Goal: Transaction & Acquisition: Purchase product/service

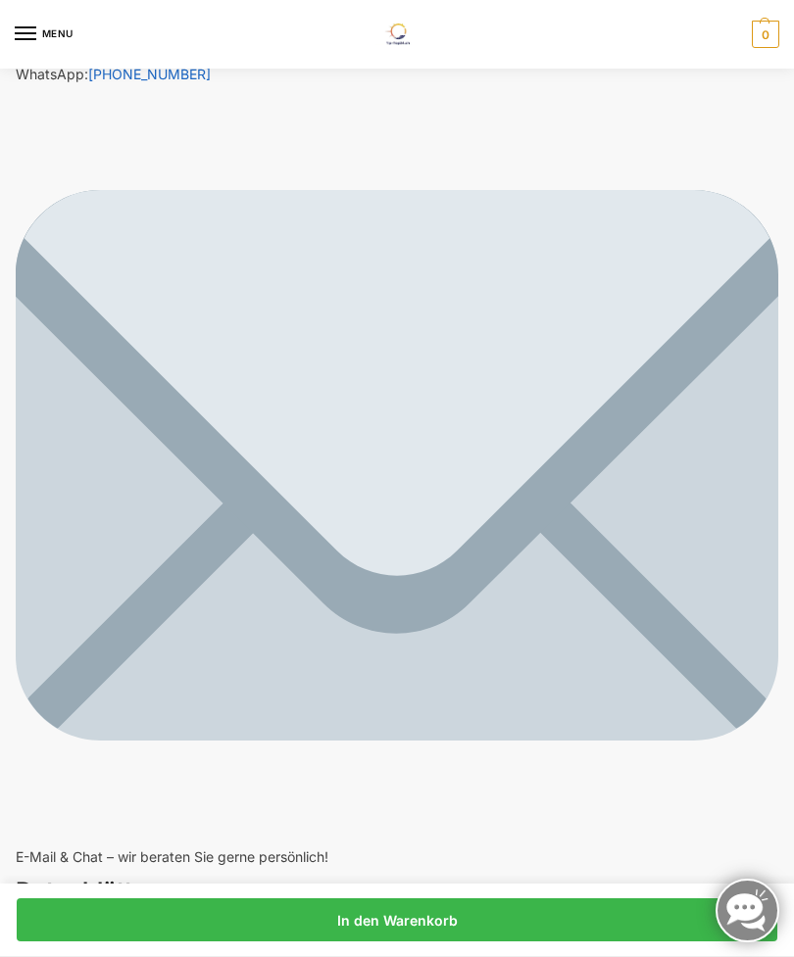
scroll to position [11399, 0]
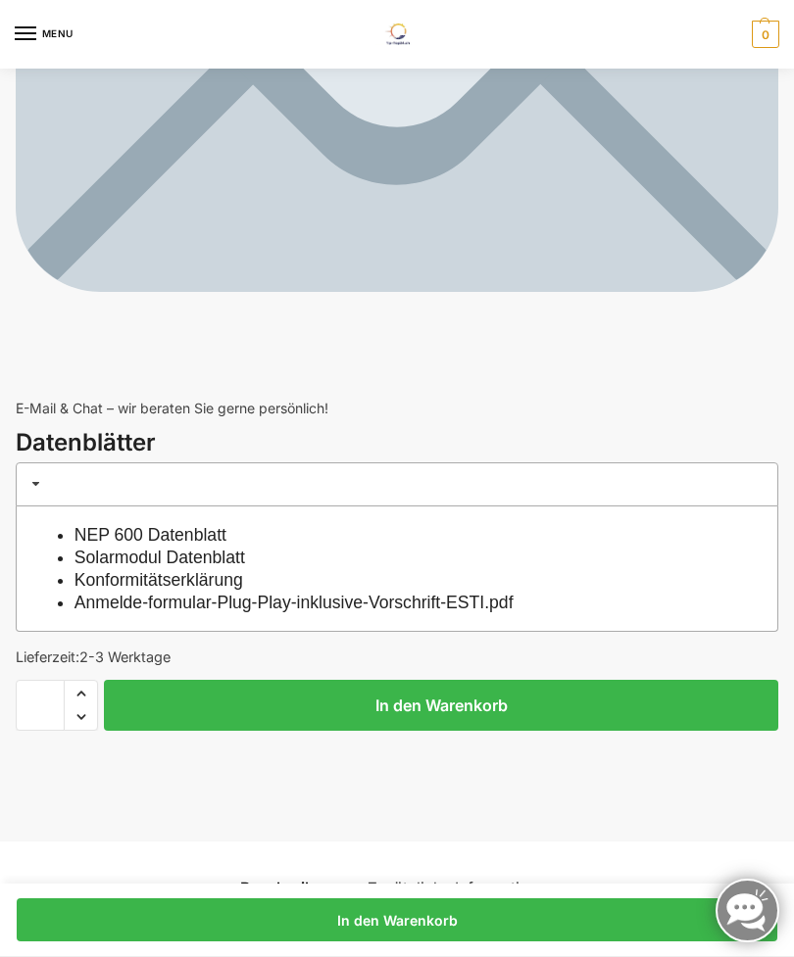
scroll to position [11832, 0]
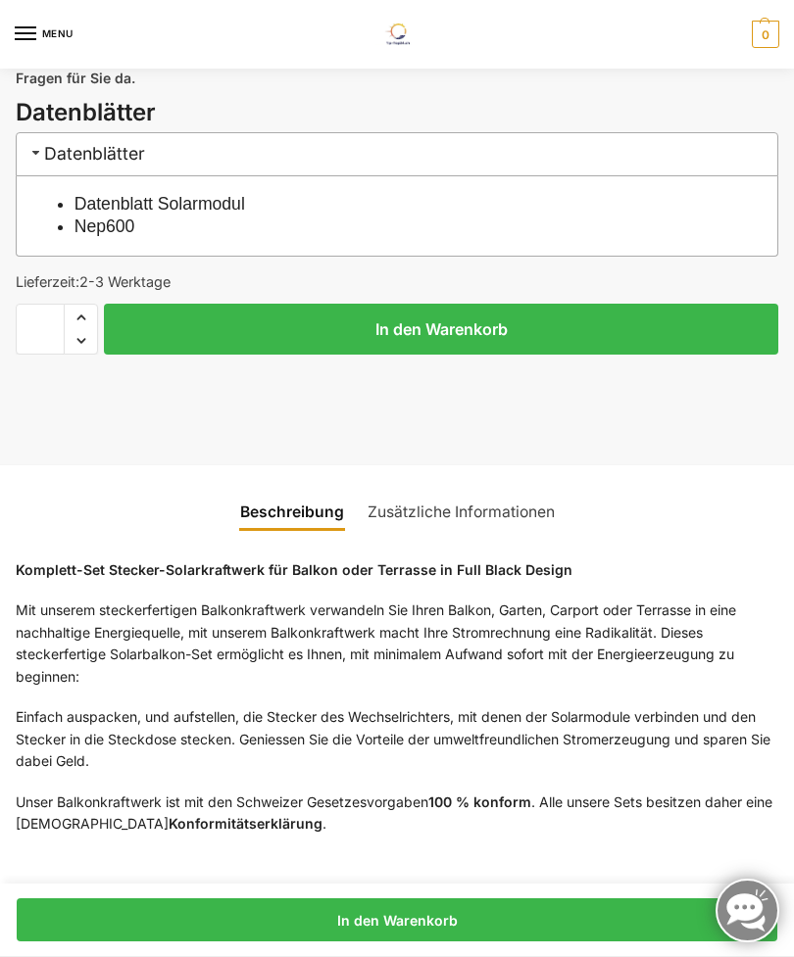
scroll to position [1160, 0]
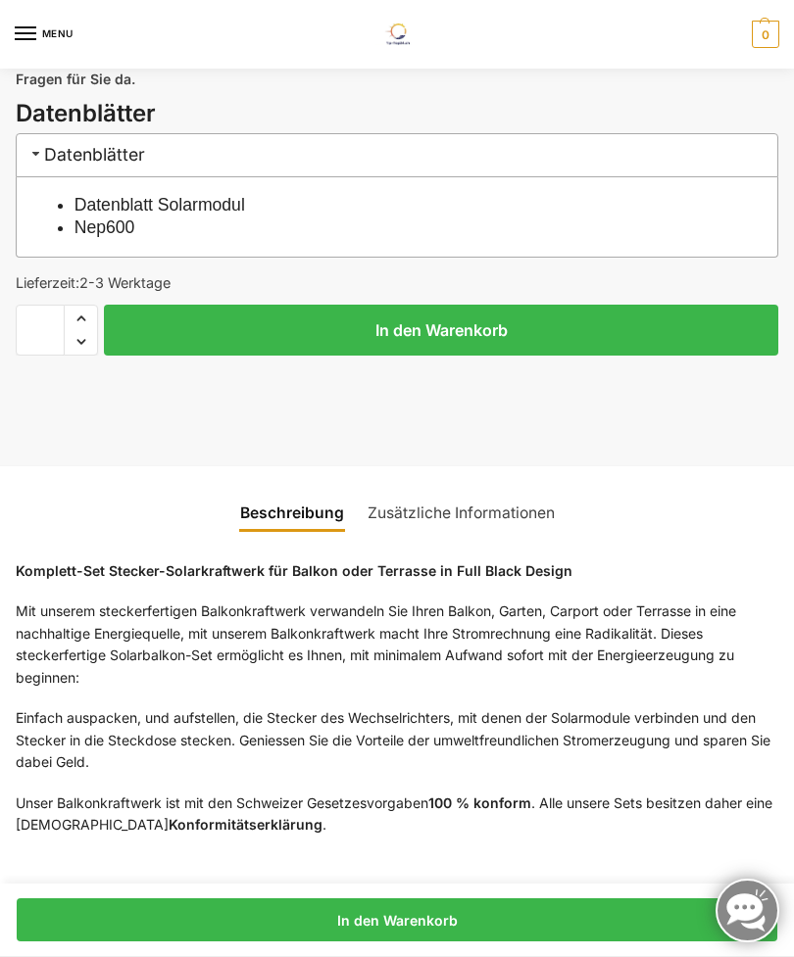
click at [278, 322] on button "In den Warenkorb" at bounding box center [441, 330] width 674 height 51
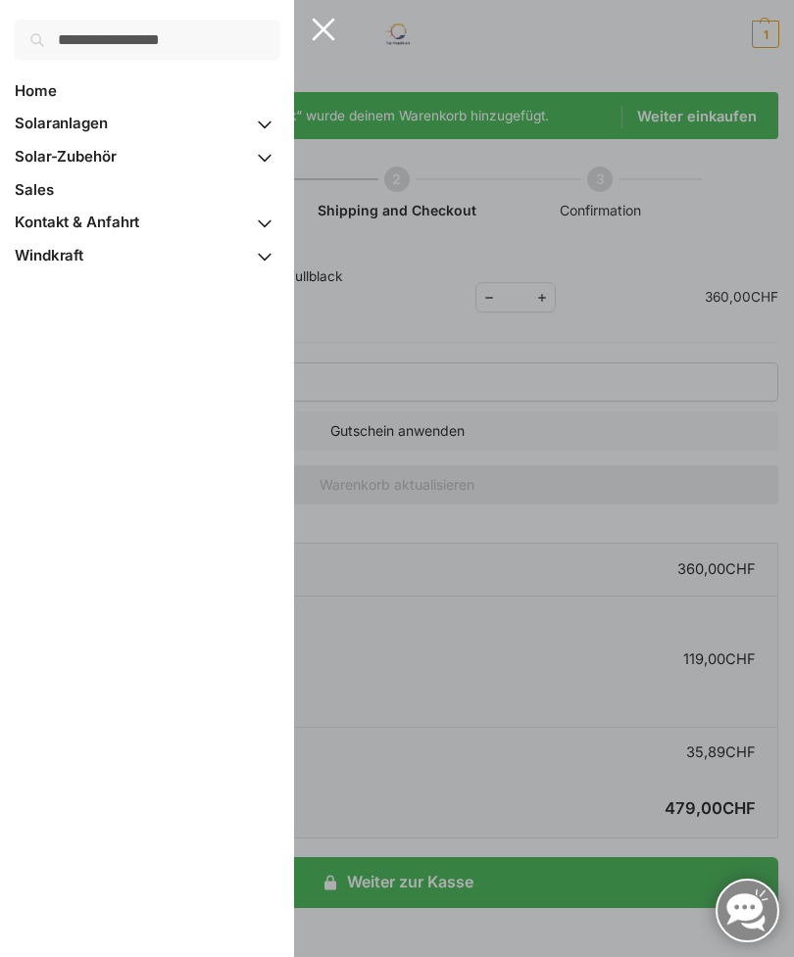
click at [72, 157] on span "Solar-Zubehör" at bounding box center [66, 156] width 102 height 19
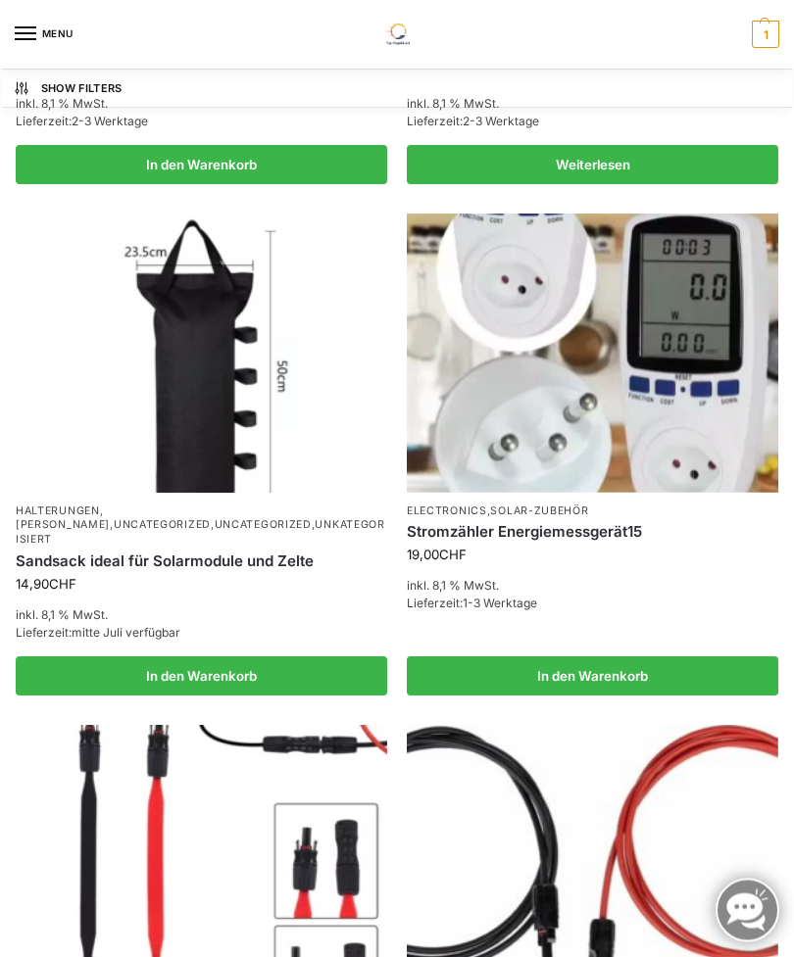
scroll to position [1664, 0]
click at [660, 656] on link "In den Warenkorb" at bounding box center [592, 675] width 371 height 39
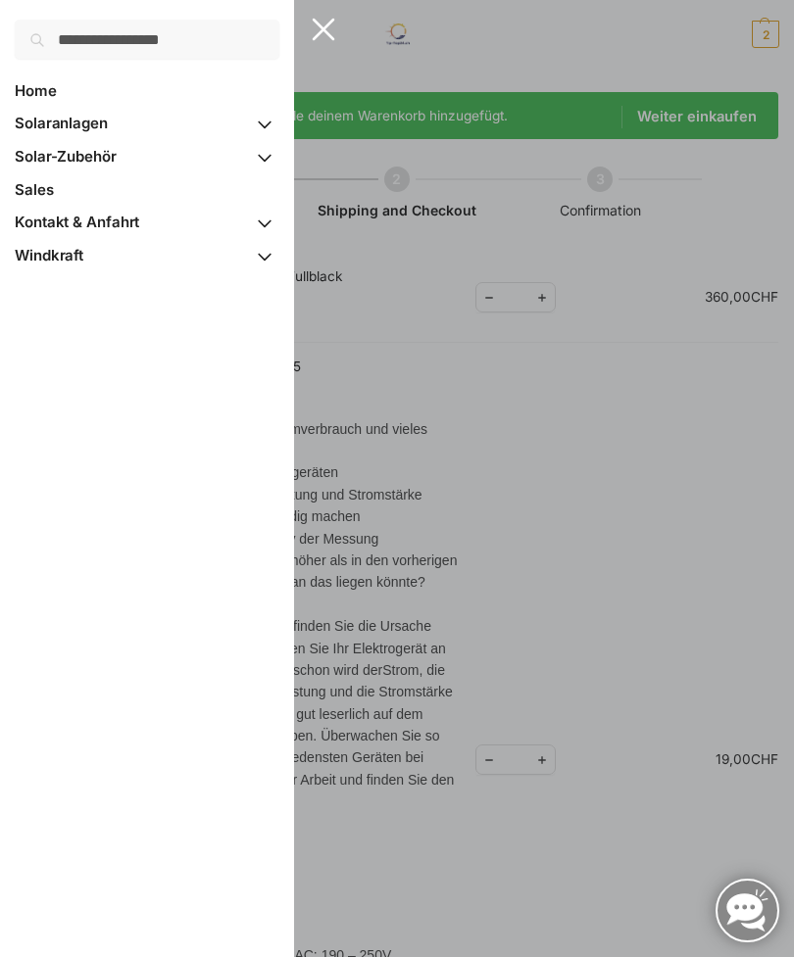
click at [271, 160] on span "Primary Navigation" at bounding box center [264, 157] width 29 height 34
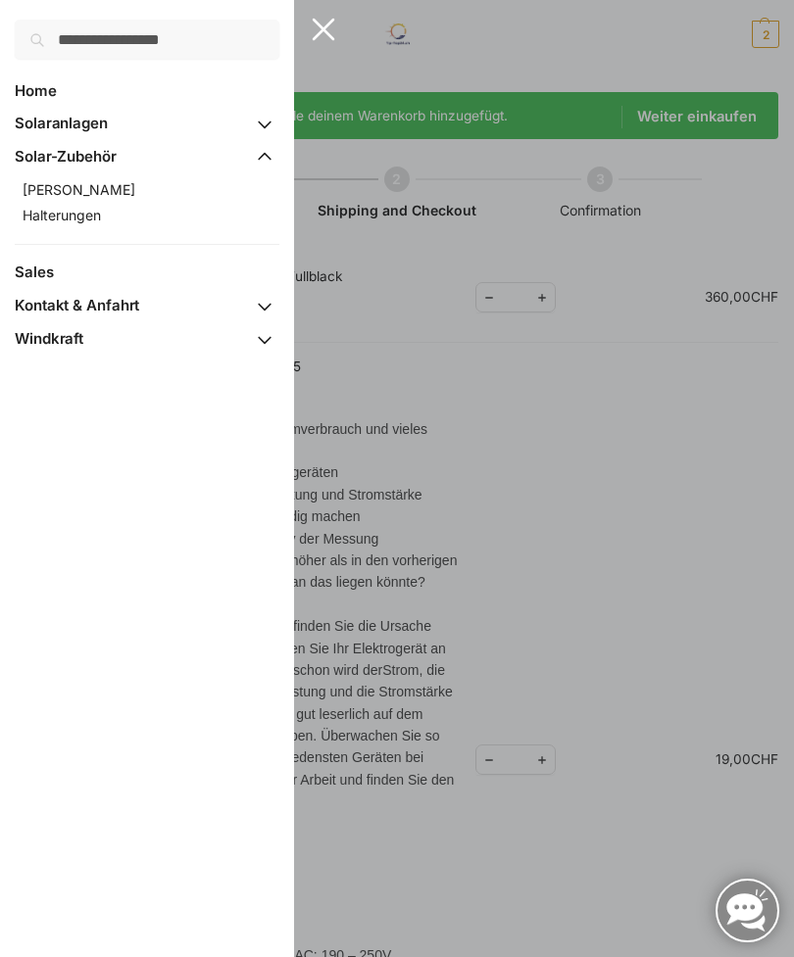
click at [78, 213] on span "Halterungen" at bounding box center [62, 215] width 78 height 17
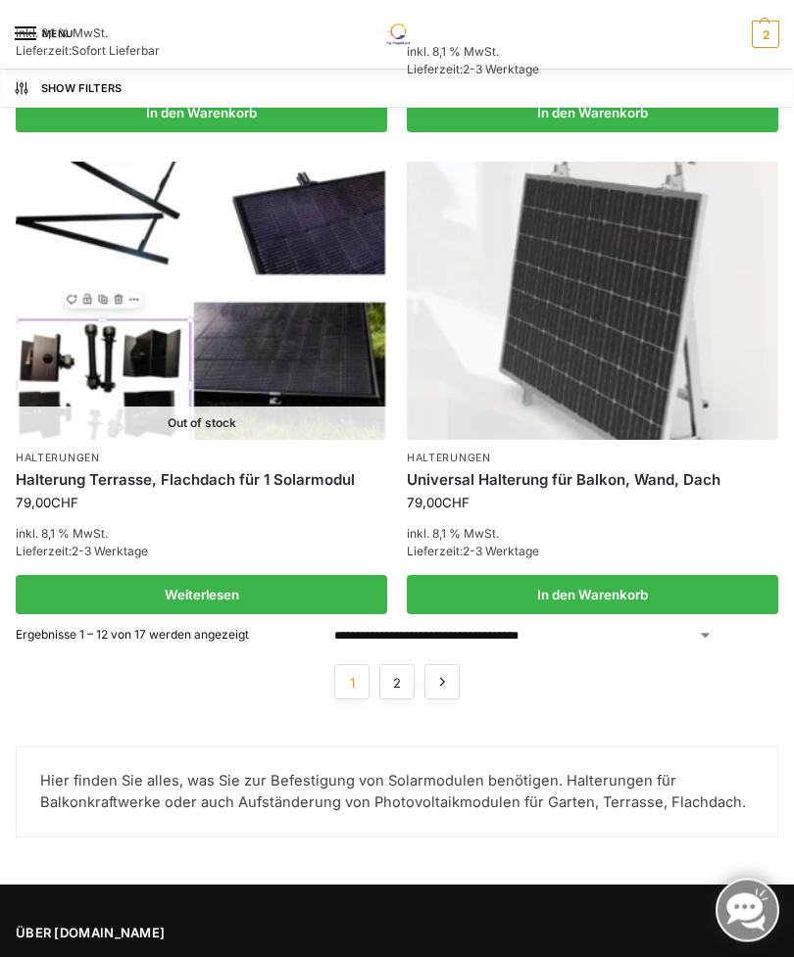
scroll to position [3455, 0]
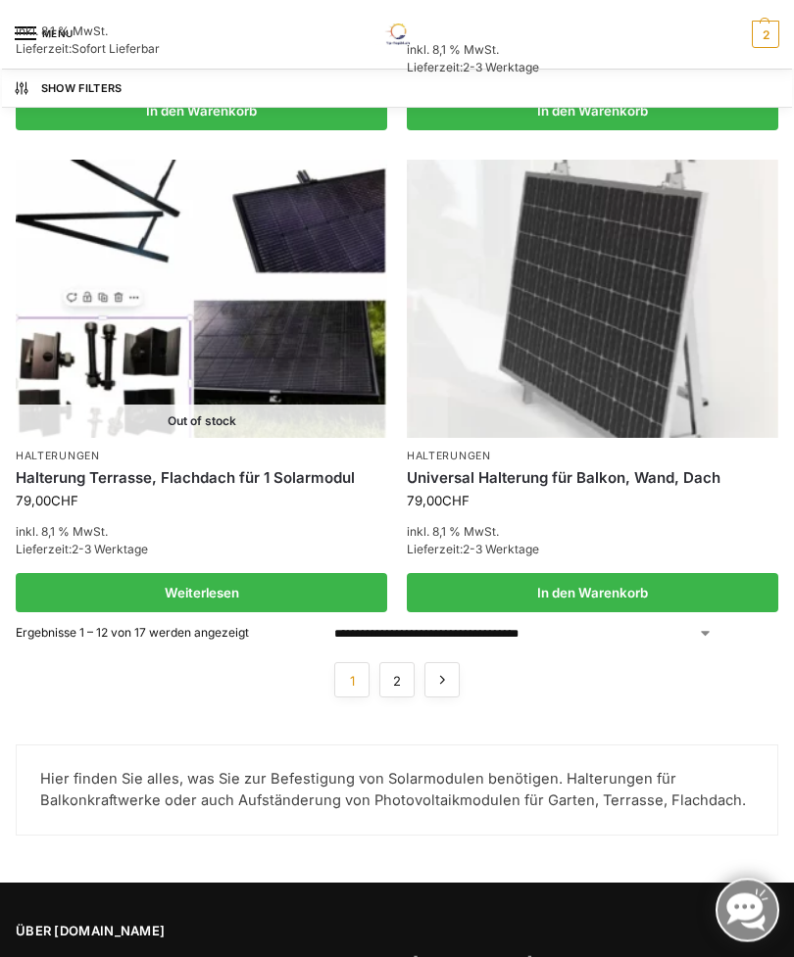
click at [448, 663] on link "→" at bounding box center [441, 680] width 35 height 35
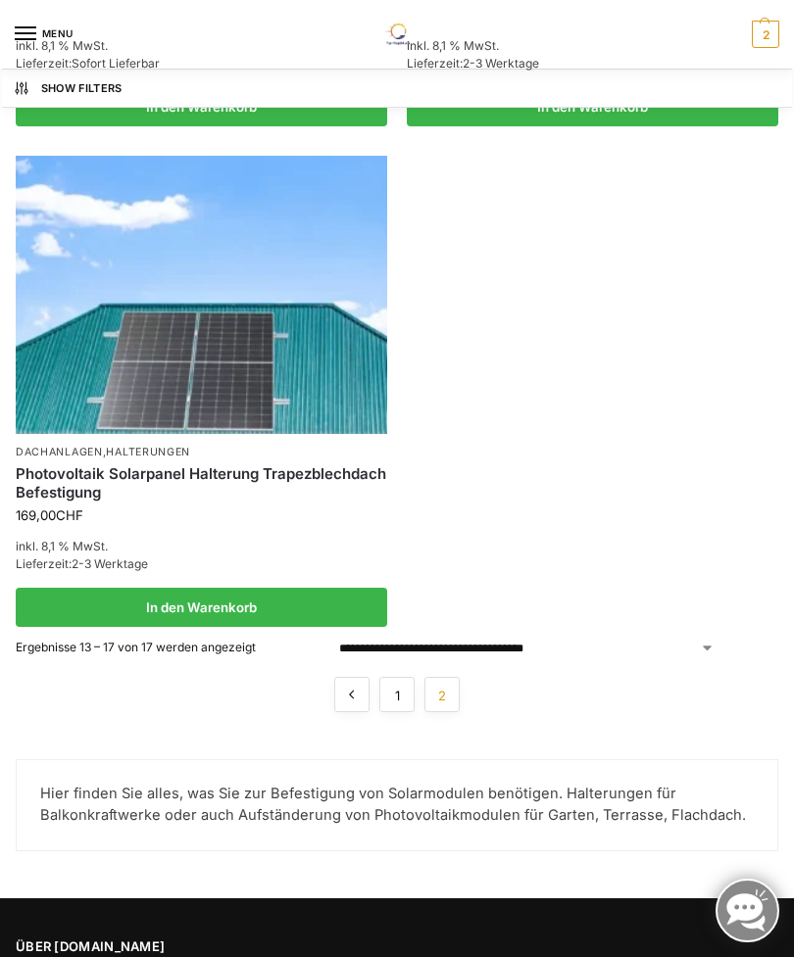
scroll to position [2107, 0]
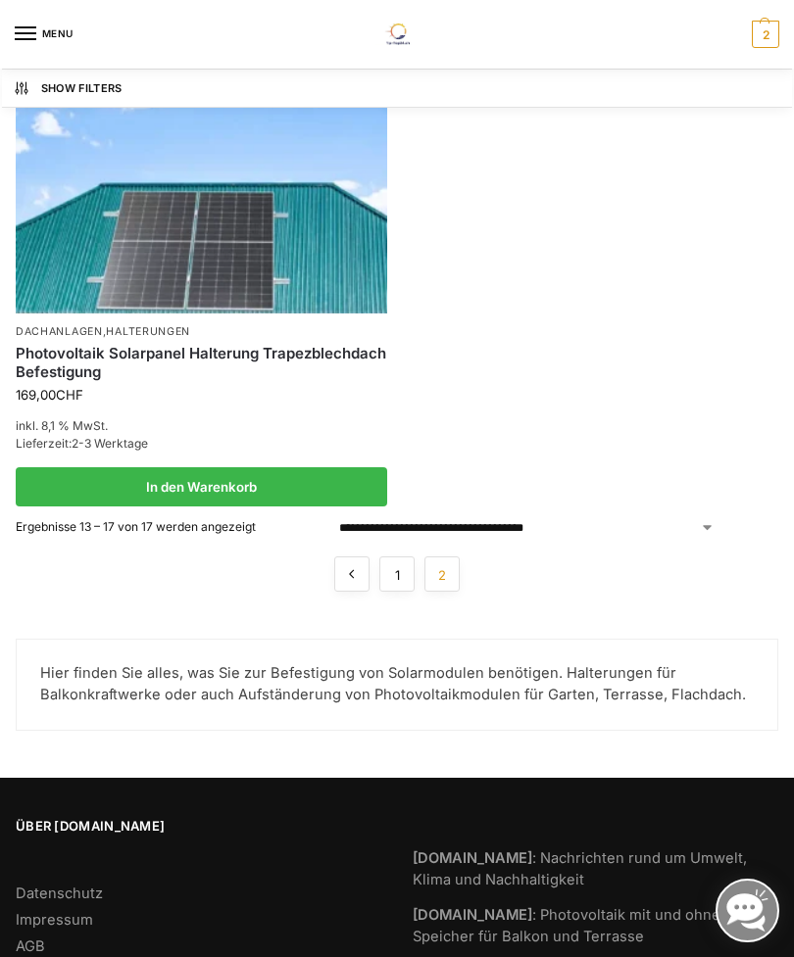
click at [358, 563] on link "←" at bounding box center [351, 573] width 35 height 35
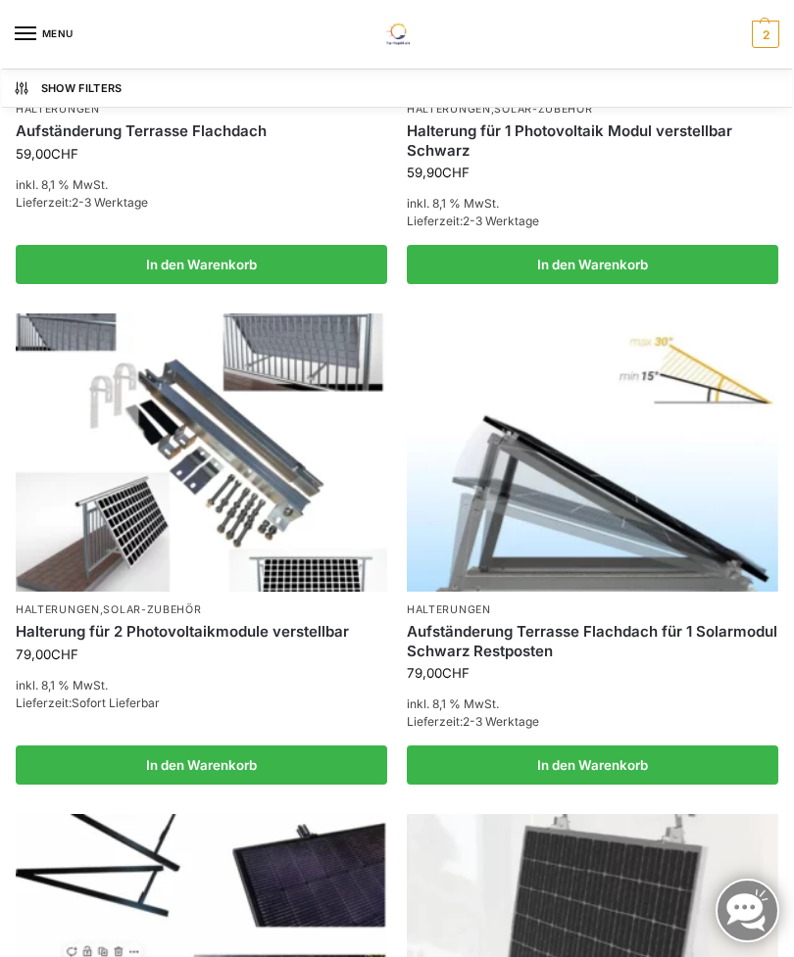
scroll to position [2805, 0]
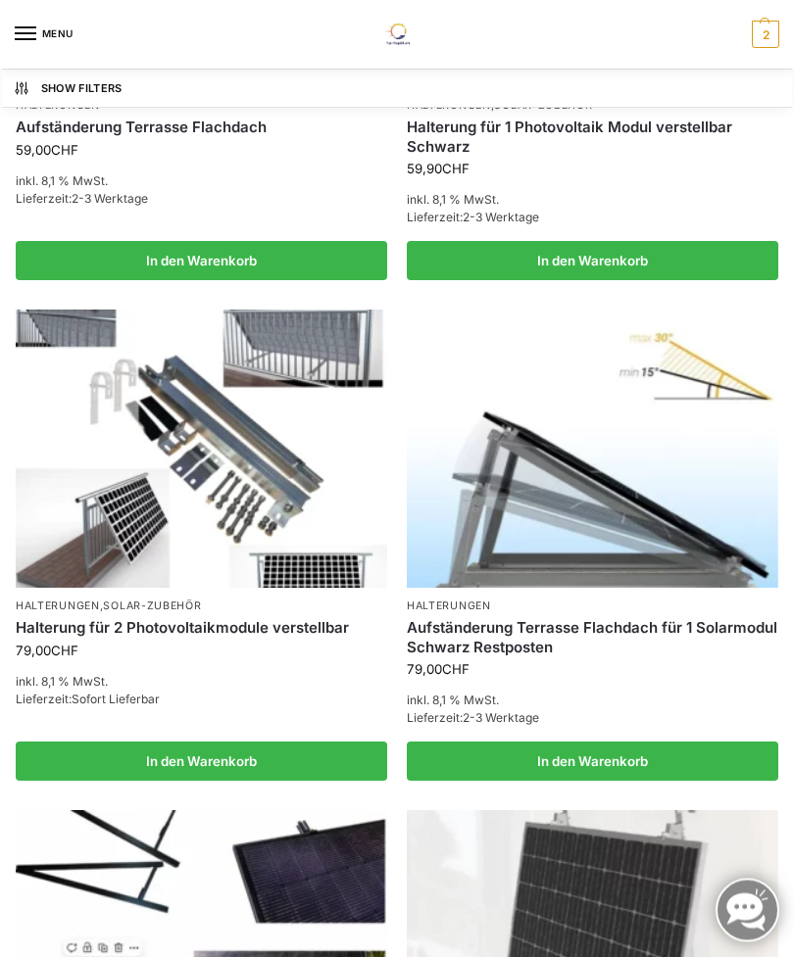
click at [632, 529] on img at bounding box center [592, 450] width 371 height 278
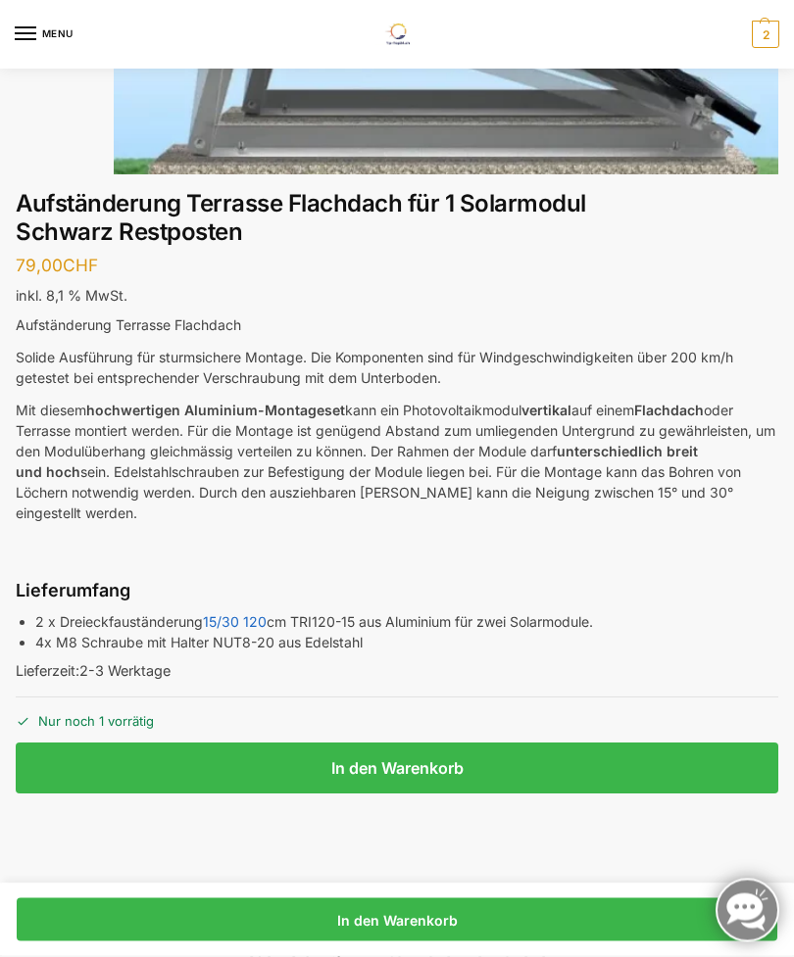
scroll to position [518, 0]
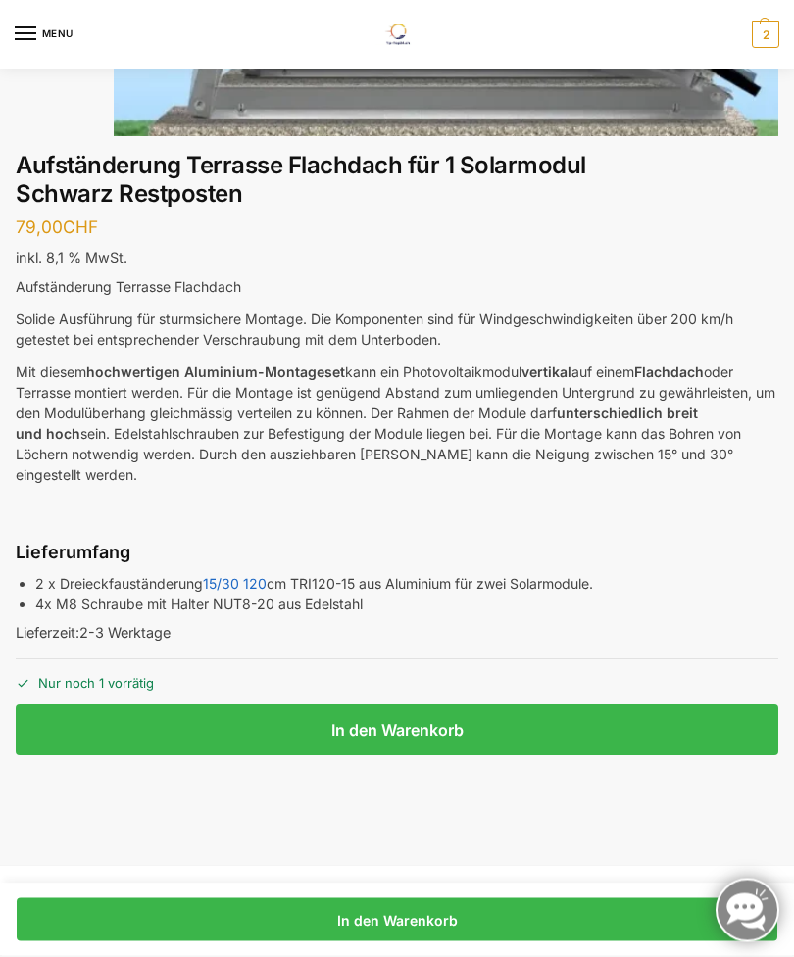
click at [655, 722] on button "In den Warenkorb" at bounding box center [397, 730] width 762 height 51
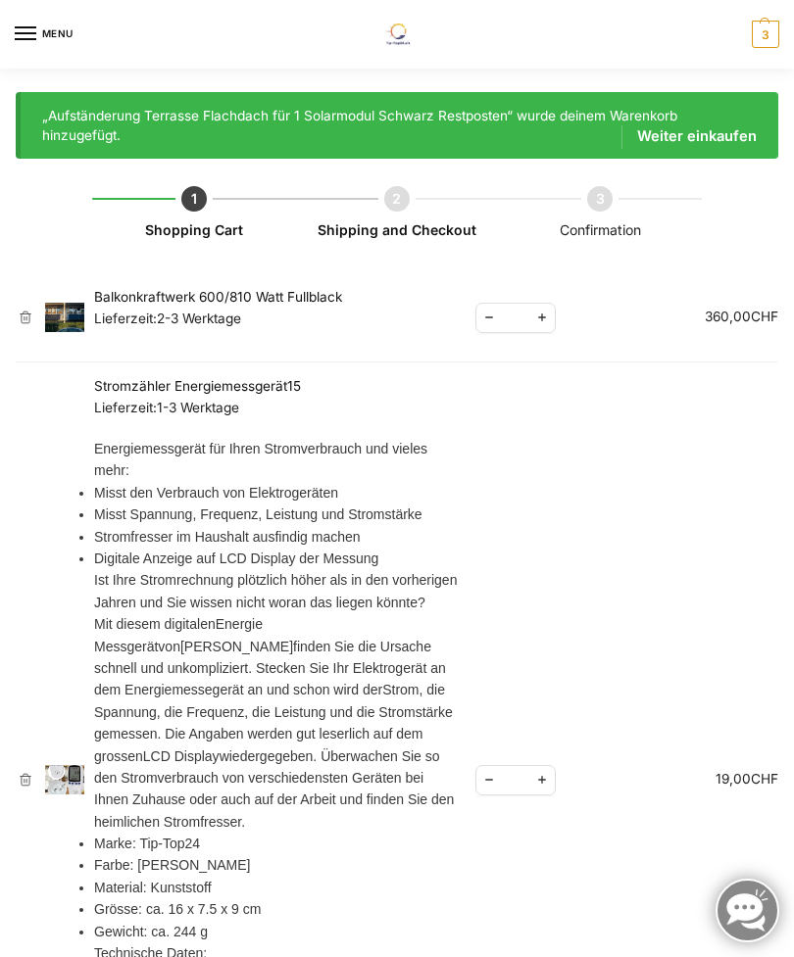
click at [142, 304] on link "Balkonkraftwerk 600/810 Watt Fullblack" at bounding box center [218, 297] width 248 height 16
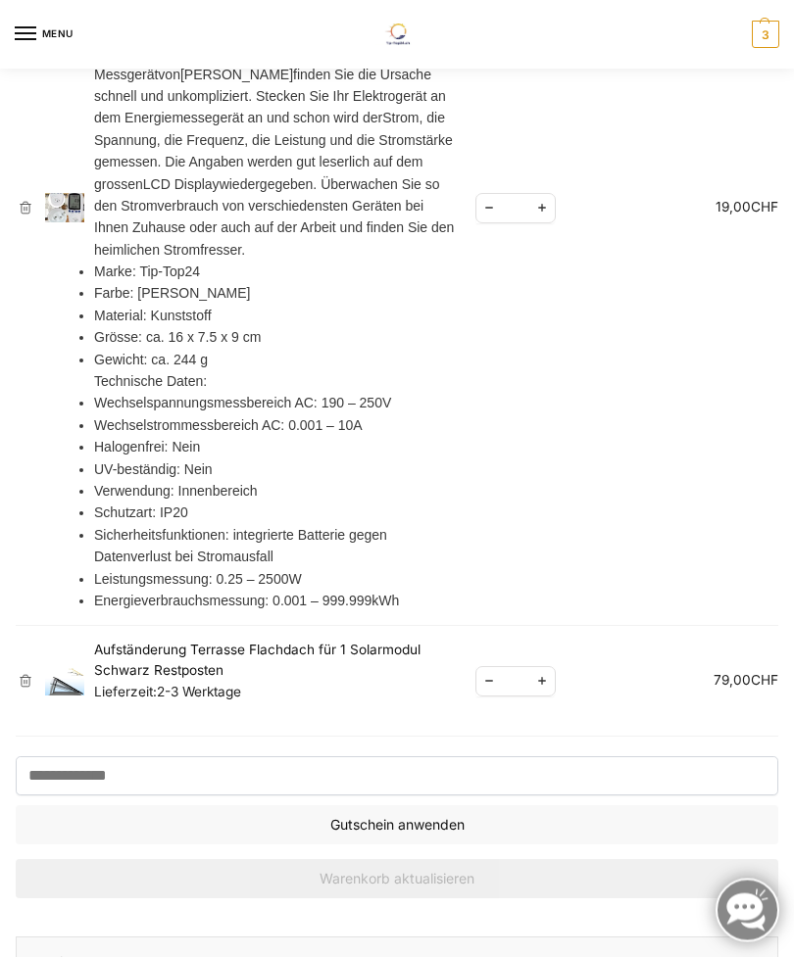
scroll to position [571, 0]
click at [536, 695] on span "Increase quantity" at bounding box center [541, 682] width 25 height 24
click at [549, 695] on span "Increase quantity" at bounding box center [541, 682] width 25 height 24
click at [548, 695] on span "Increase quantity" at bounding box center [541, 682] width 25 height 24
click at [143, 680] on link "Aufständerung Terrasse Flachdach für 1 Solarmodul Schwarz Restposten" at bounding box center [257, 661] width 326 height 37
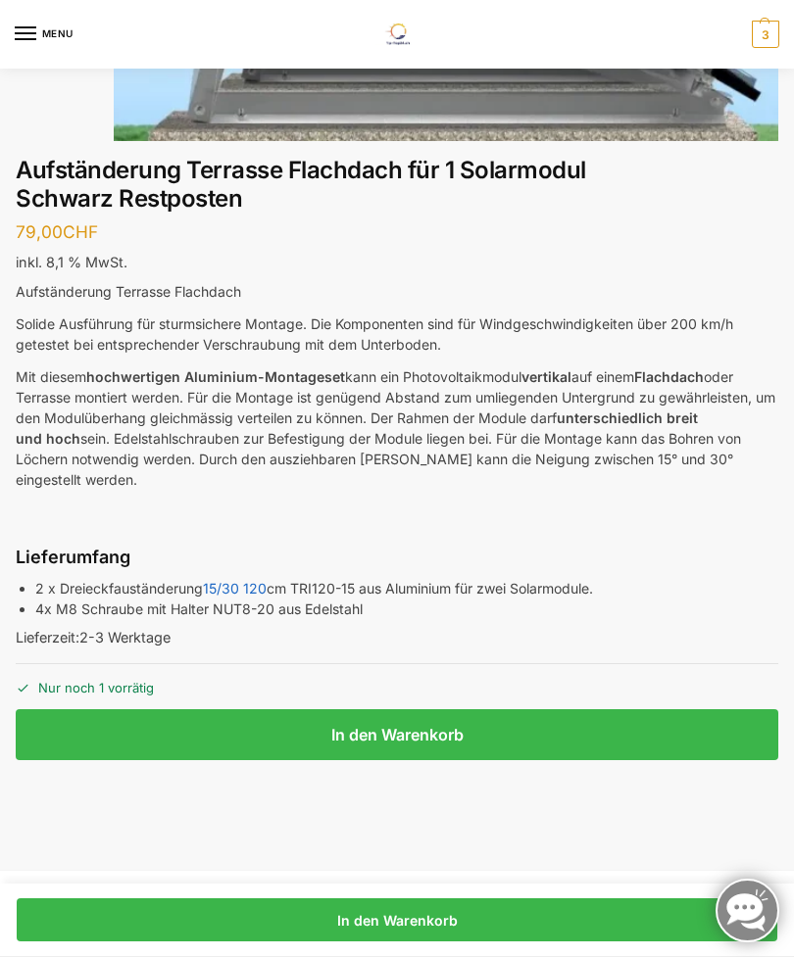
scroll to position [648, 0]
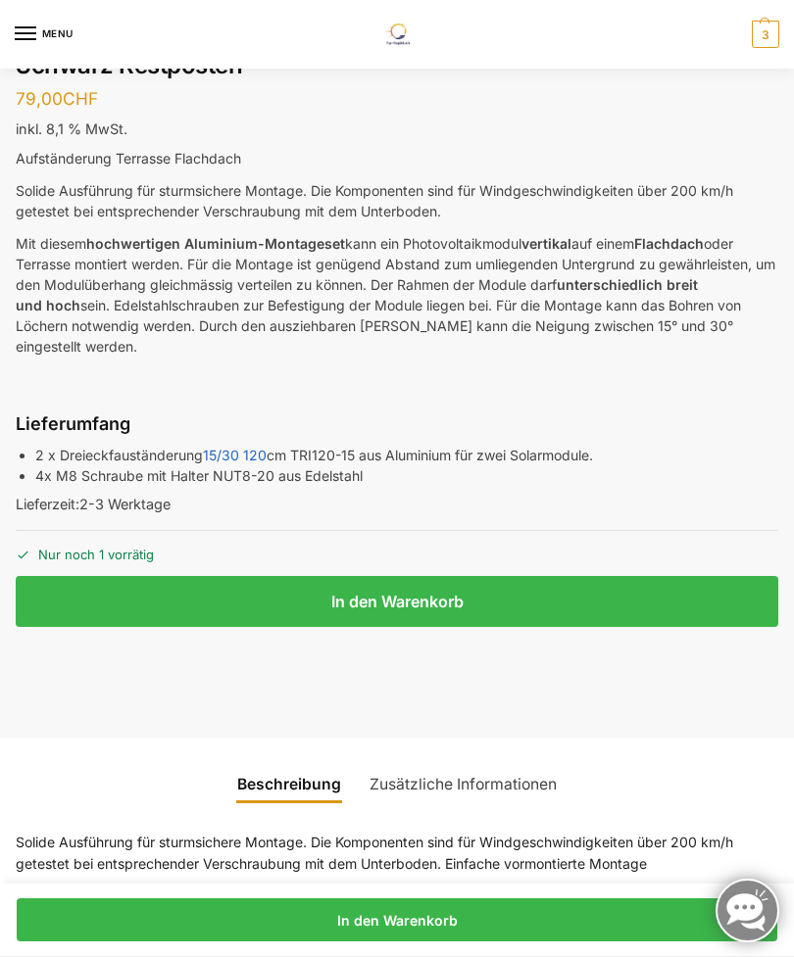
click at [674, 588] on button "In den Warenkorb" at bounding box center [397, 601] width 762 height 51
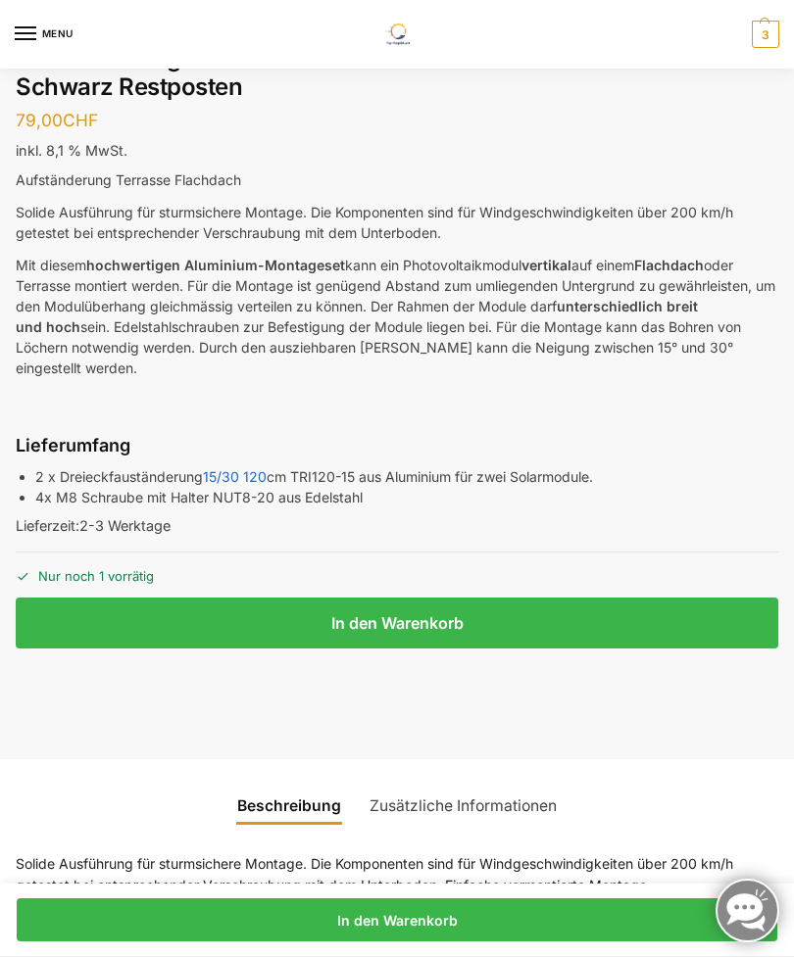
scroll to position [618, 0]
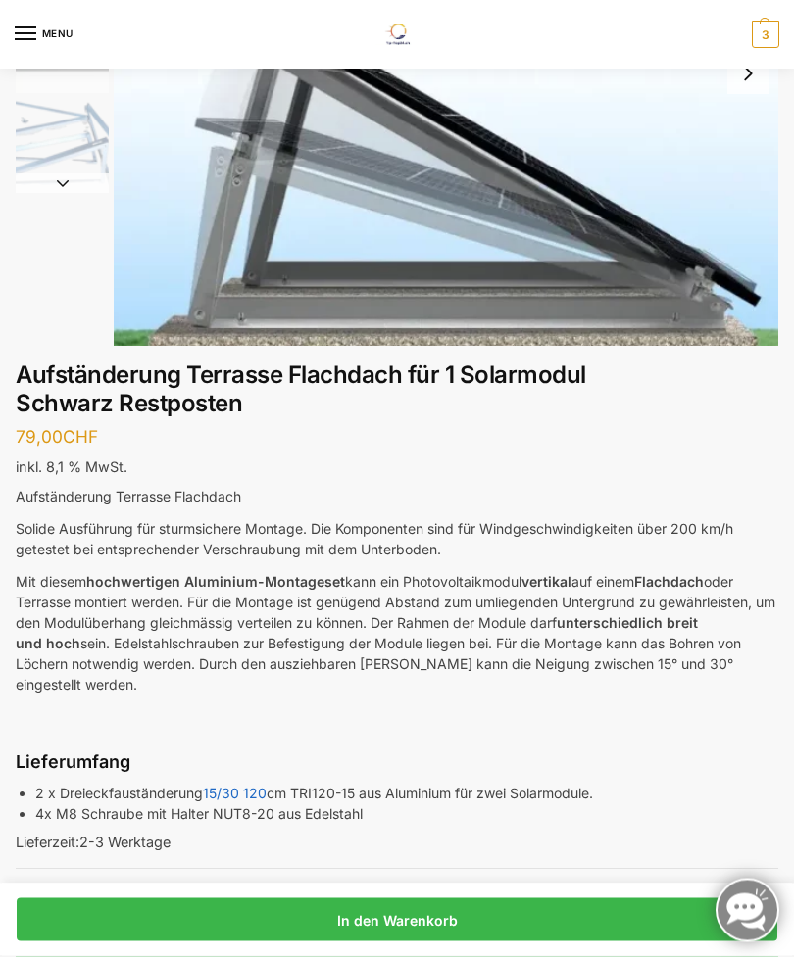
click at [777, 23] on span "3" at bounding box center [764, 34] width 27 height 27
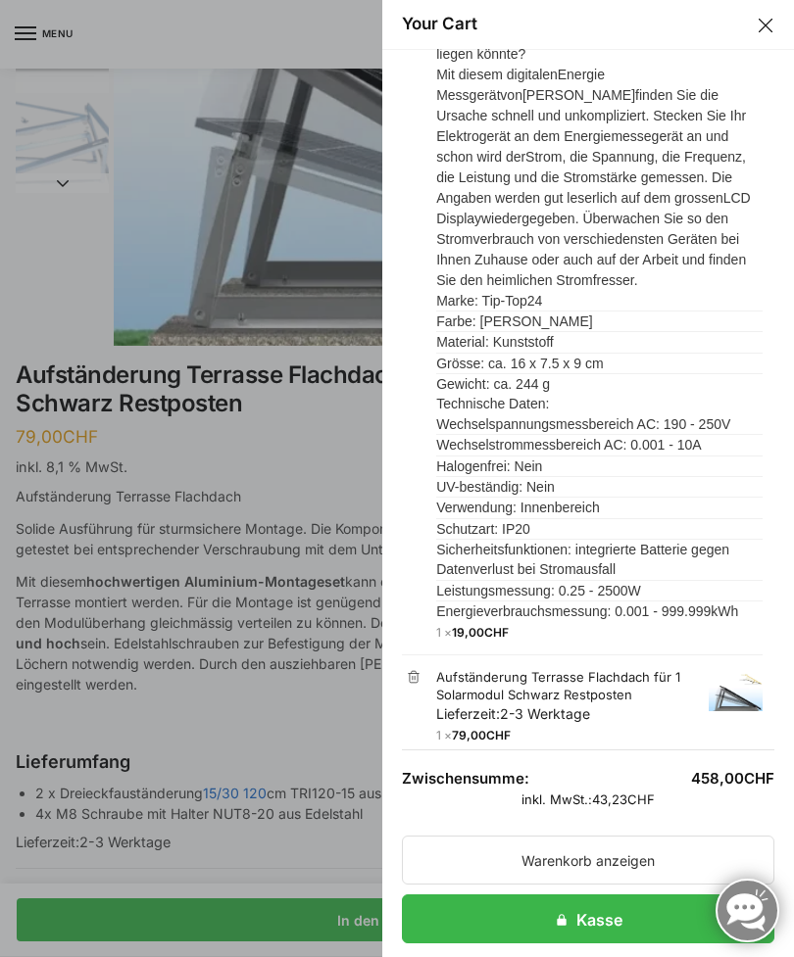
scroll to position [338, 0]
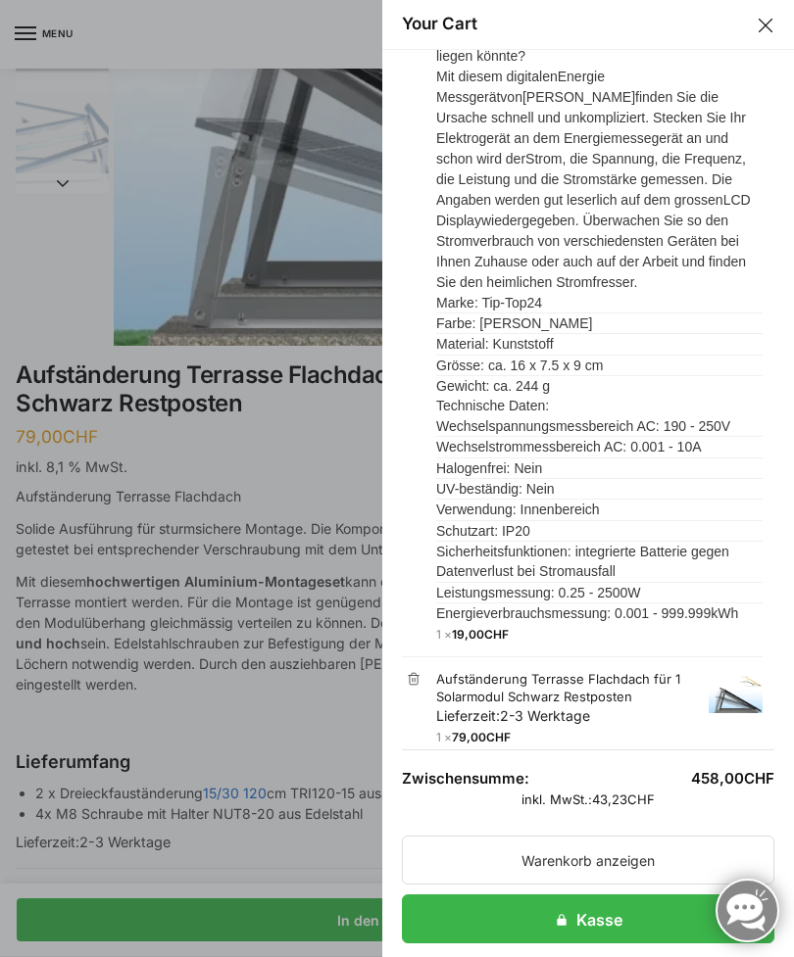
click at [620, 852] on link "Warenkorb anzeigen" at bounding box center [588, 860] width 372 height 49
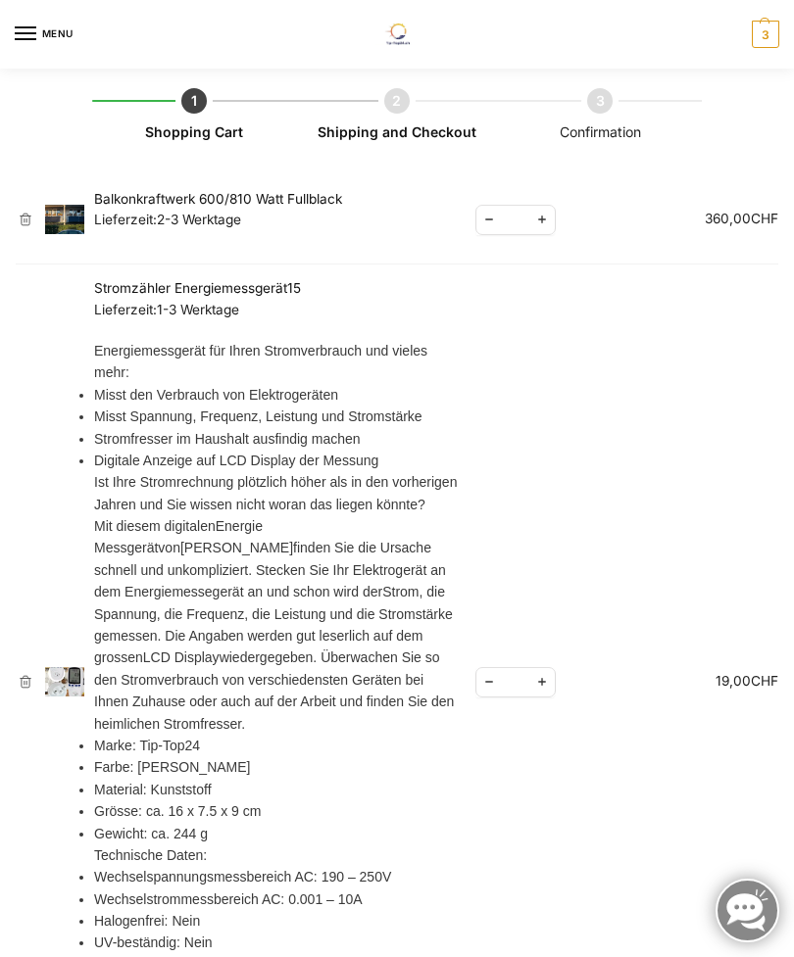
click at [207, 699] on p "Mit diesem digitalen Energie Messgerät von Steffen finden Sie die Ursache schne…" at bounding box center [276, 624] width 365 height 219
click at [492, 695] on span "Reduce quantity" at bounding box center [488, 682] width 25 height 24
type input "*"
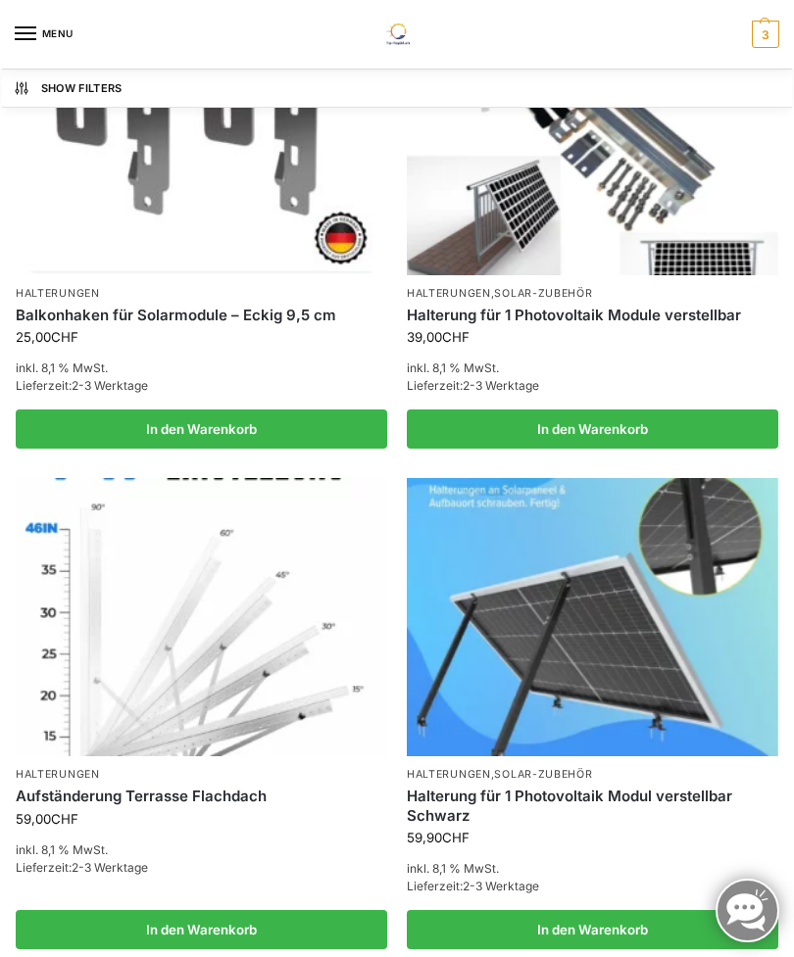
scroll to position [2126, 0]
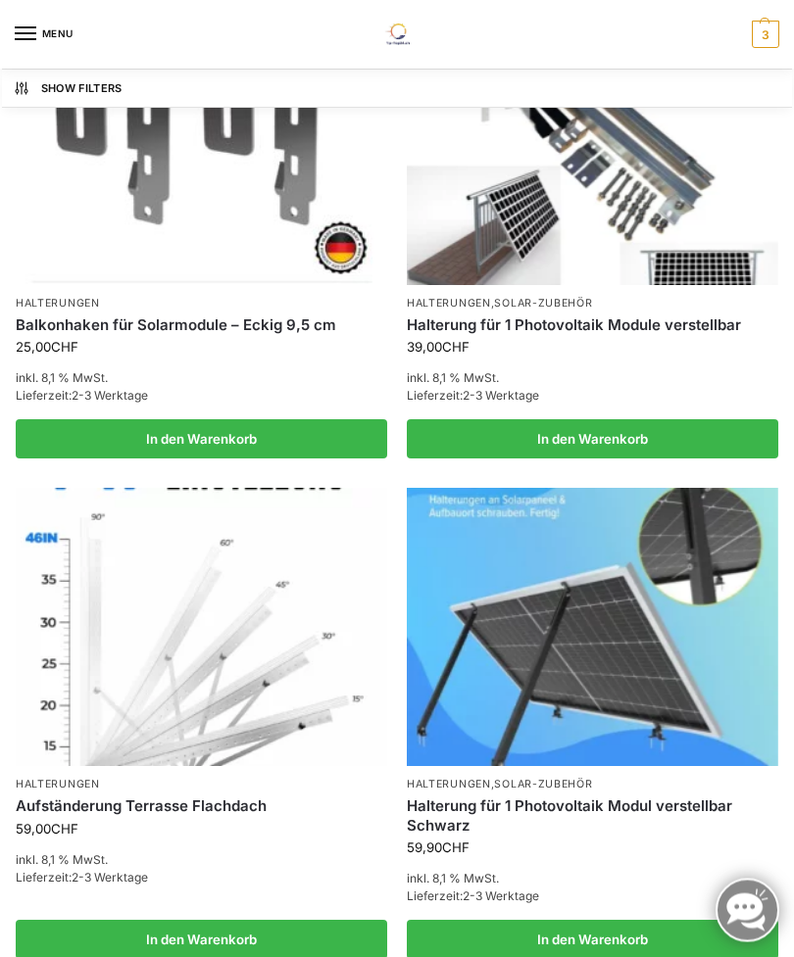
click at [773, 32] on span "3" at bounding box center [764, 34] width 27 height 27
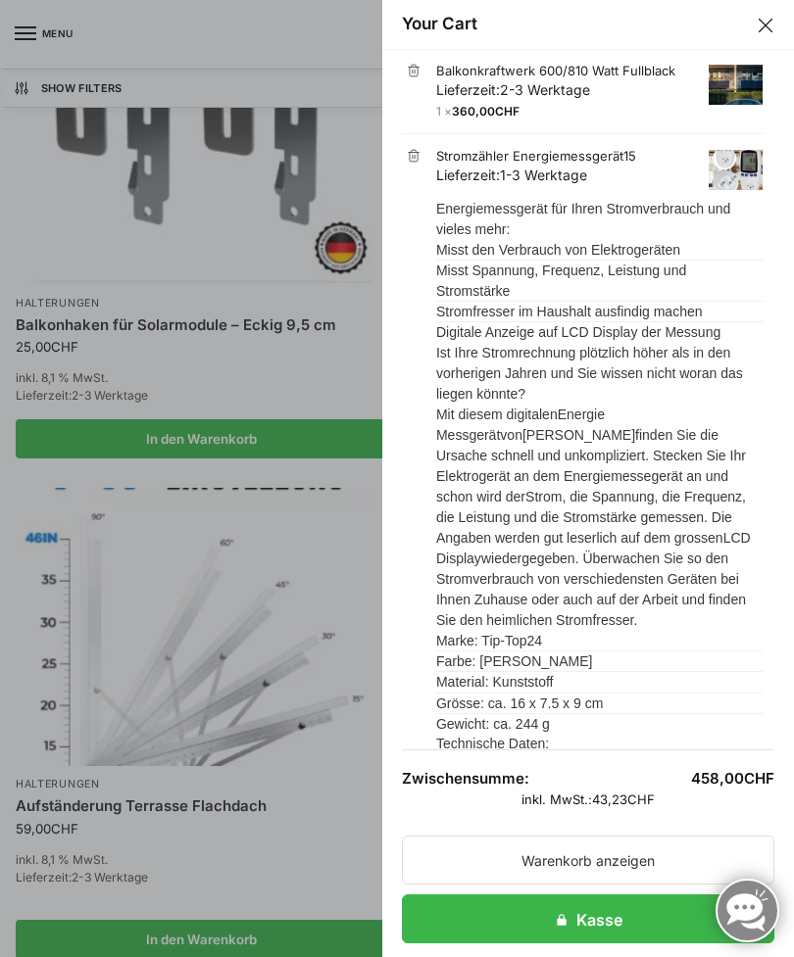
click at [416, 152] on link "×" at bounding box center [414, 156] width 14 height 14
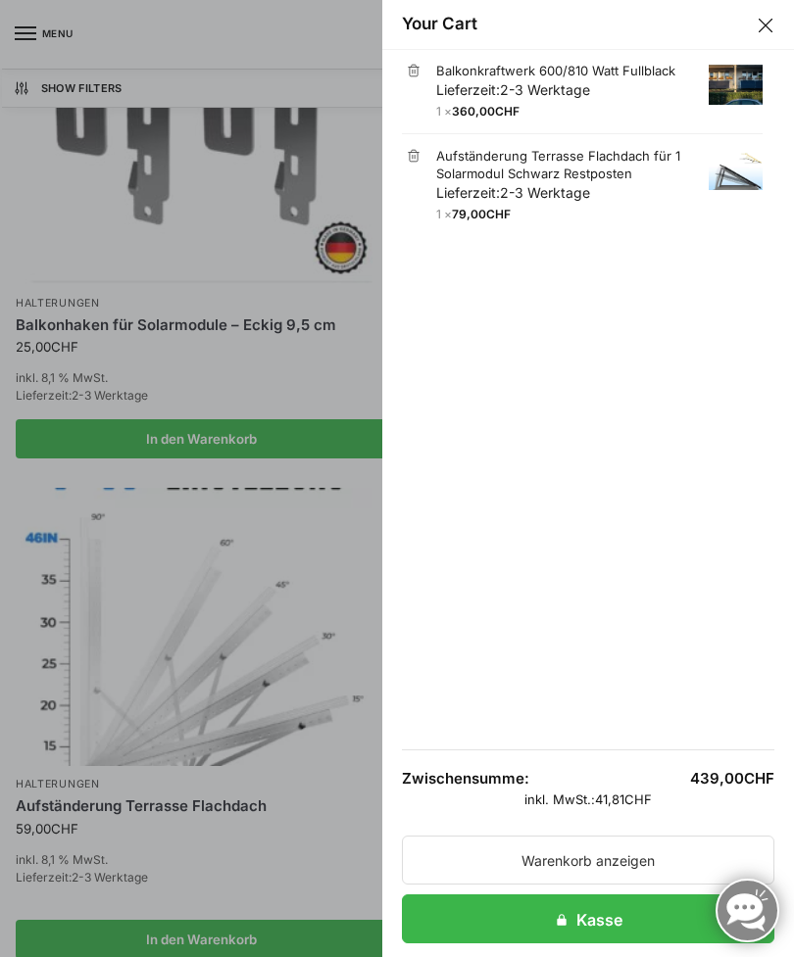
click at [317, 775] on div at bounding box center [397, 478] width 794 height 957
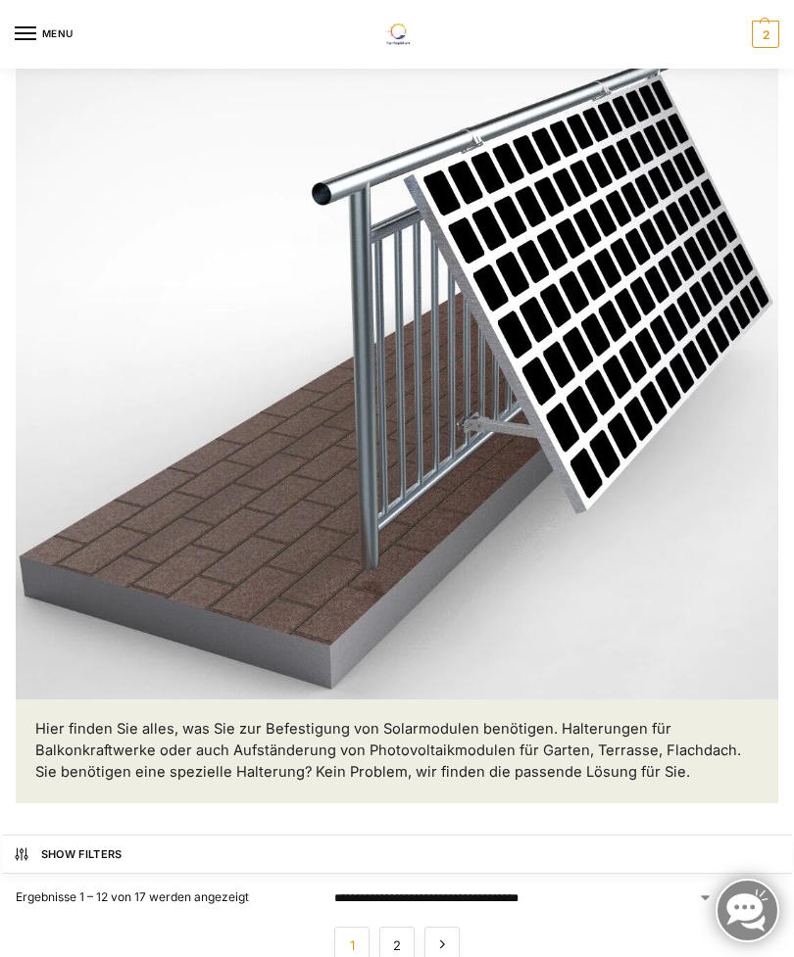
scroll to position [0, 0]
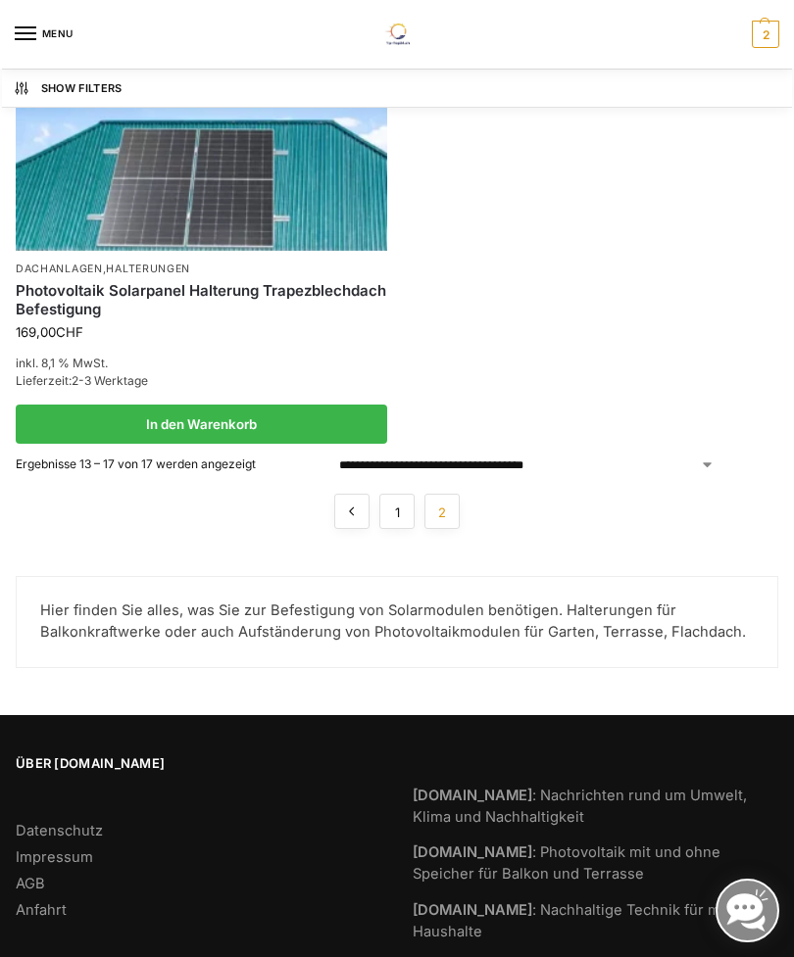
click at [44, 901] on link "Anfahrt" at bounding box center [41, 910] width 51 height 18
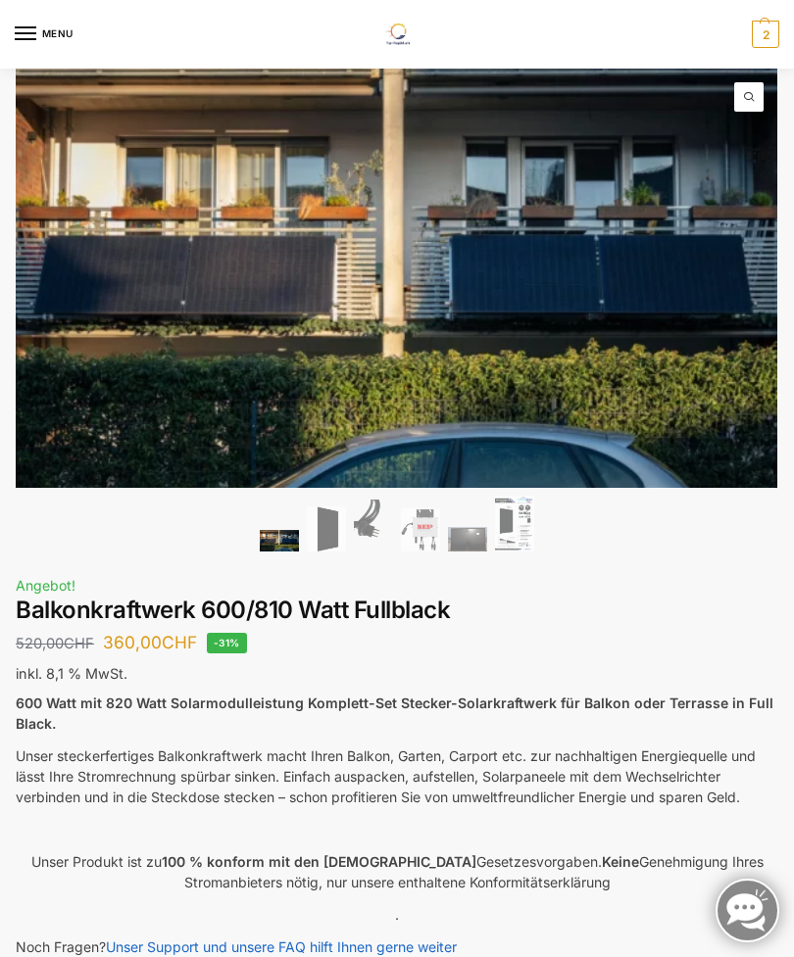
scroll to position [46, 0]
